Goal: Book appointment/travel/reservation

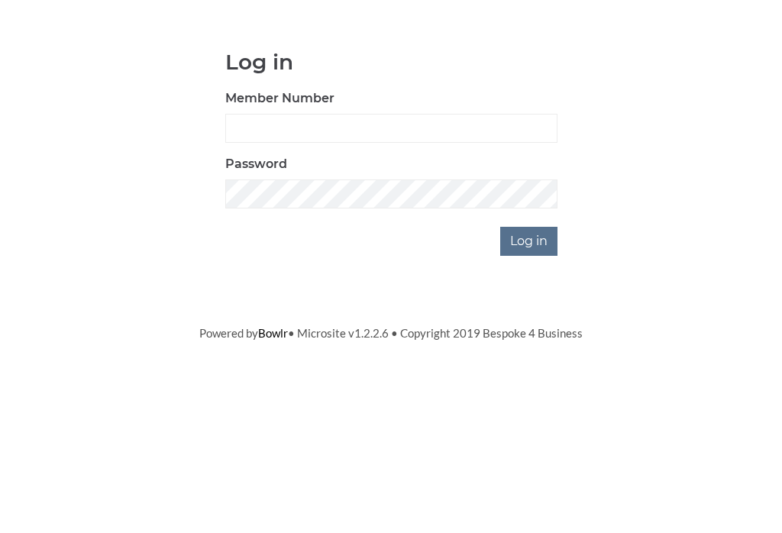
scroll to position [123, 0]
type input "1112"
click at [530, 350] on input "Log in" at bounding box center [528, 364] width 57 height 29
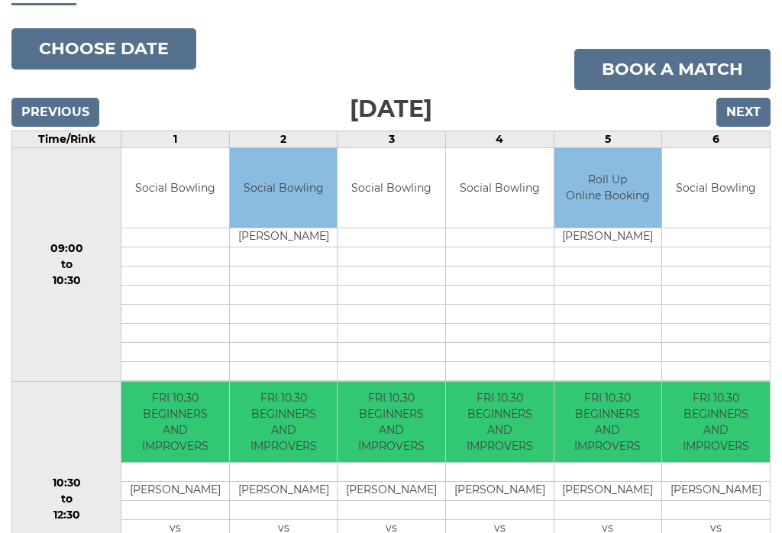
scroll to position [65, 0]
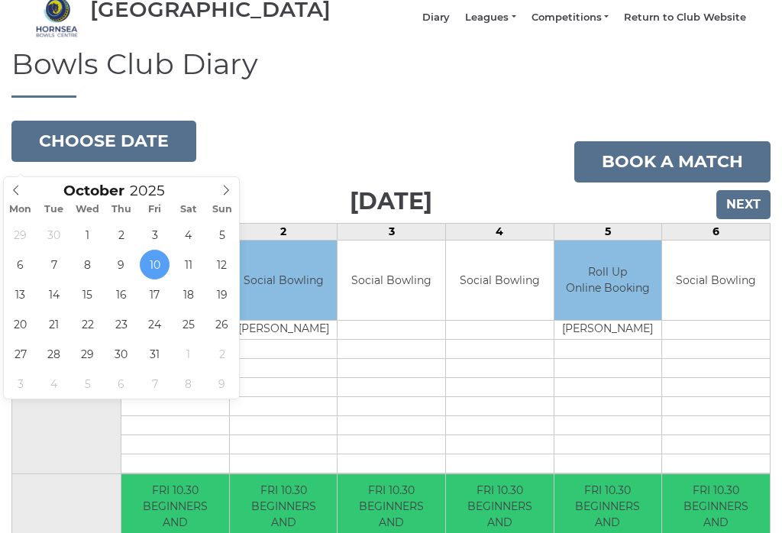
type input "2025-10-14"
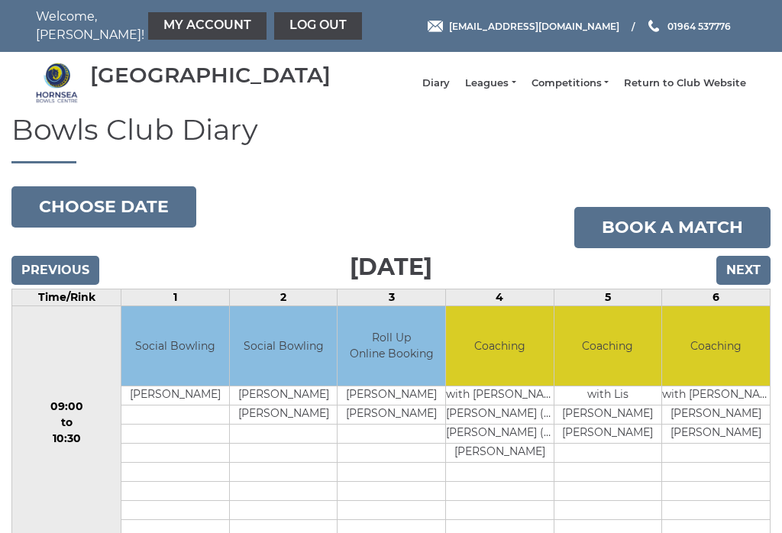
click at [80, 213] on button "Choose date" at bounding box center [103, 206] width 185 height 41
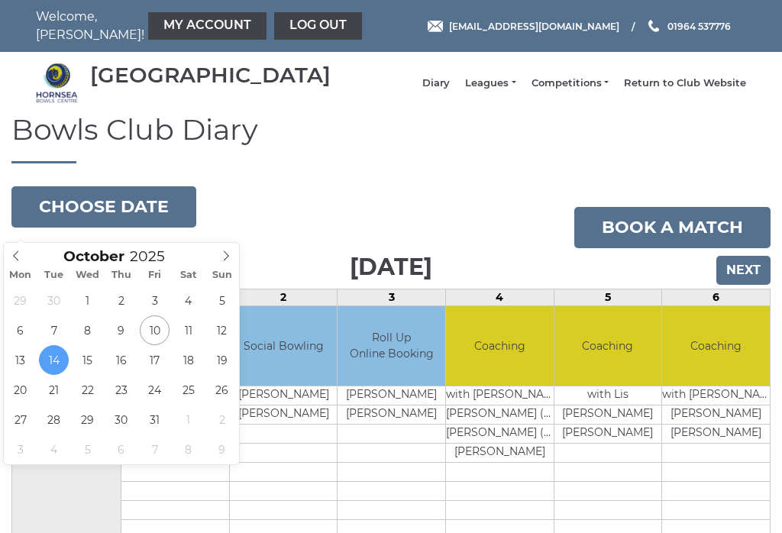
type input "[DATE]"
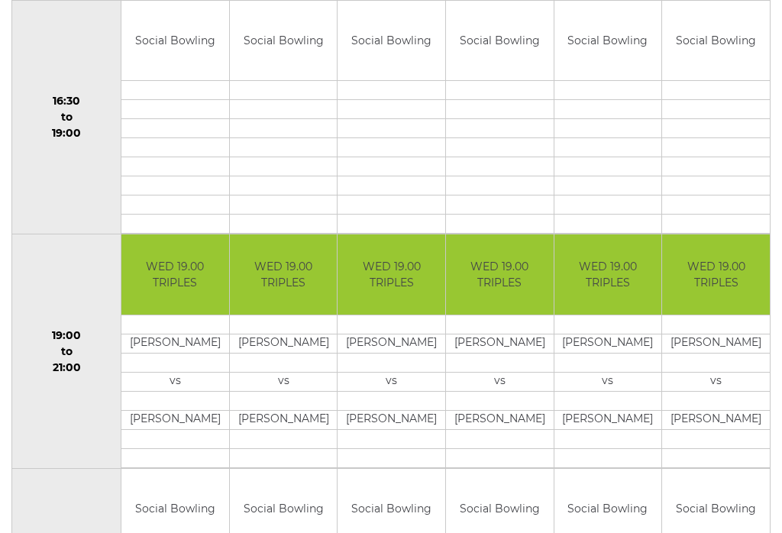
scroll to position [1172, 0]
